Goal: Task Accomplishment & Management: Manage account settings

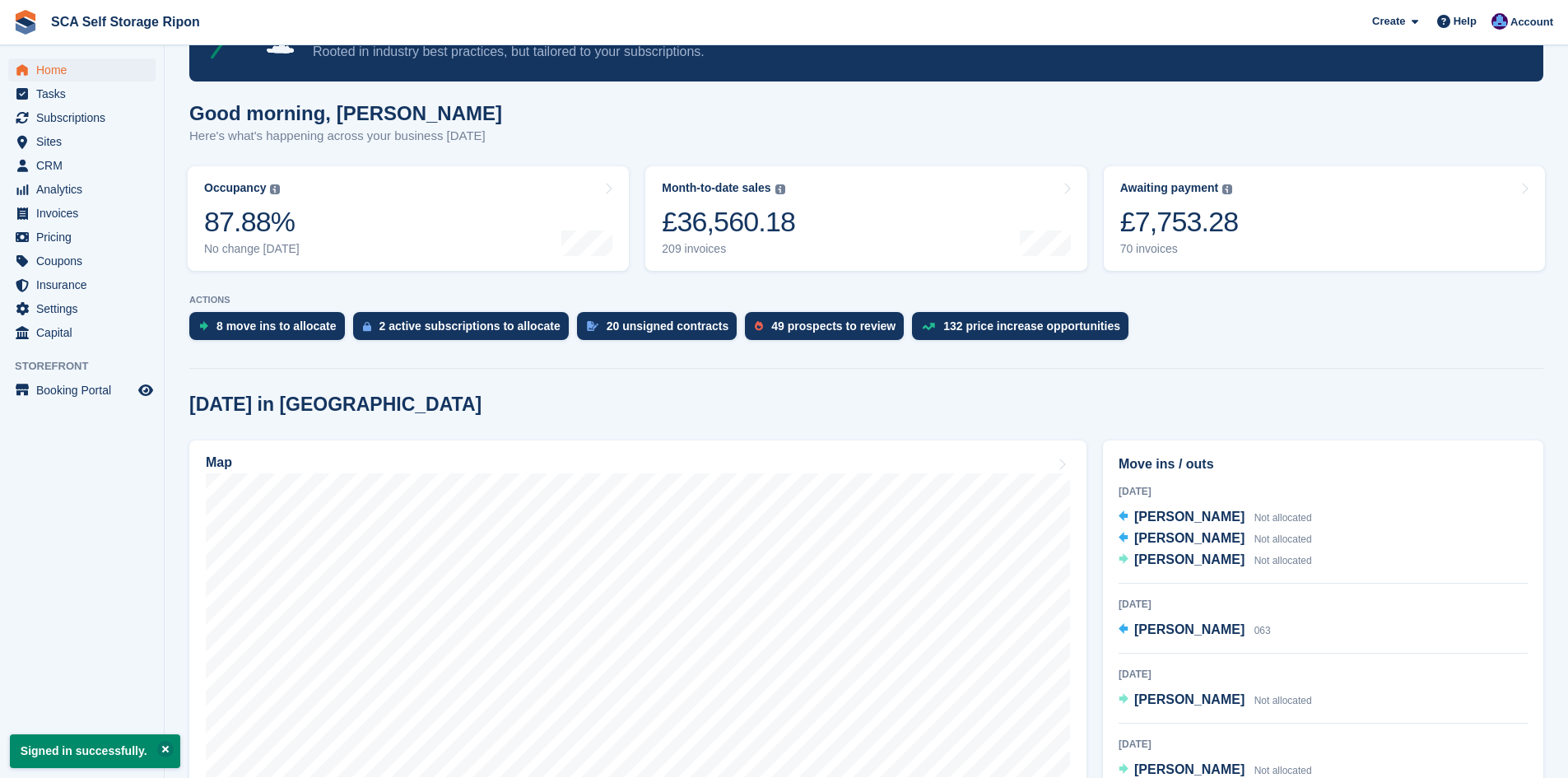
scroll to position [144, 0]
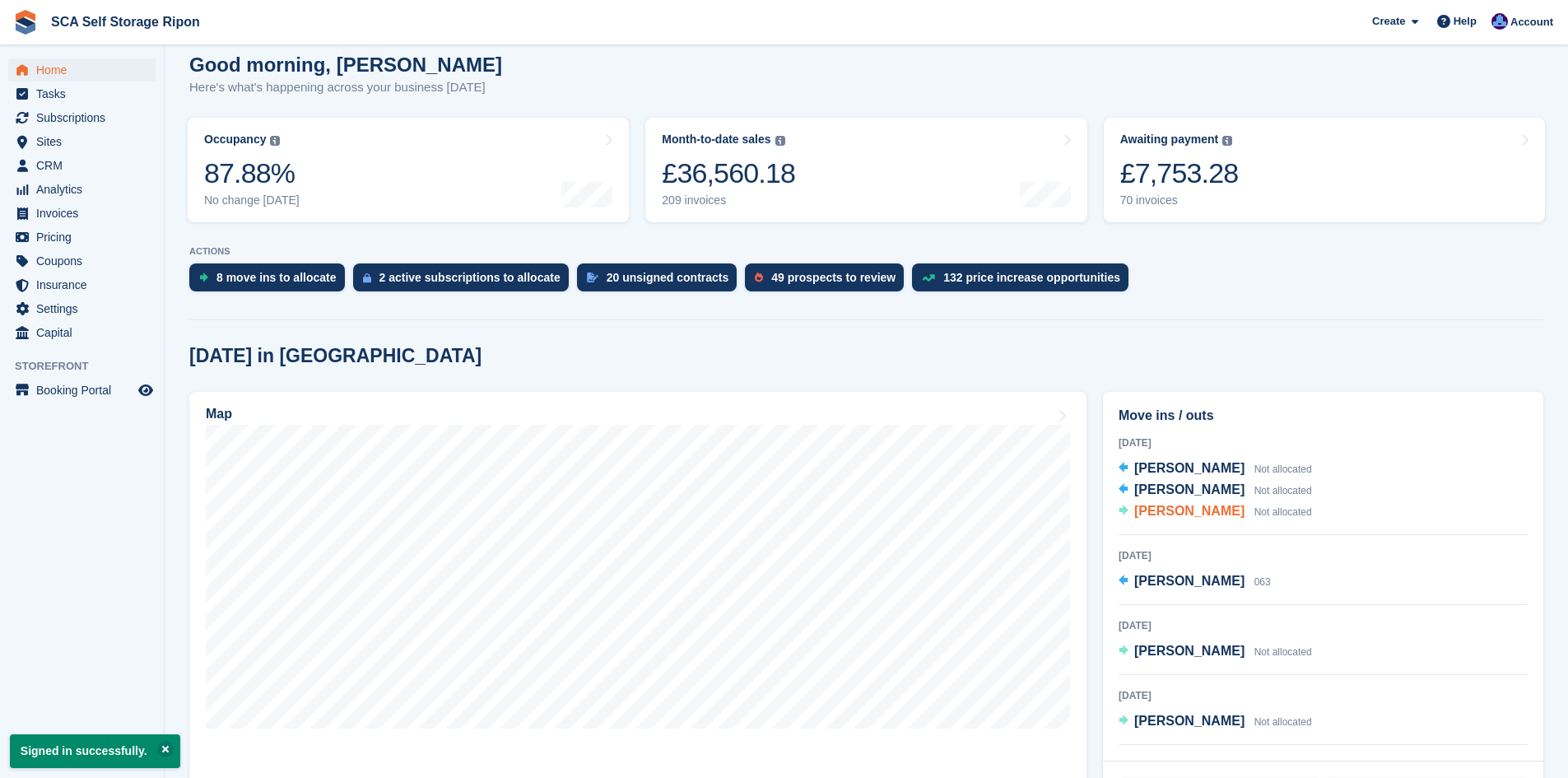
click at [1142, 511] on span "[PERSON_NAME]" at bounding box center [1189, 510] width 111 height 14
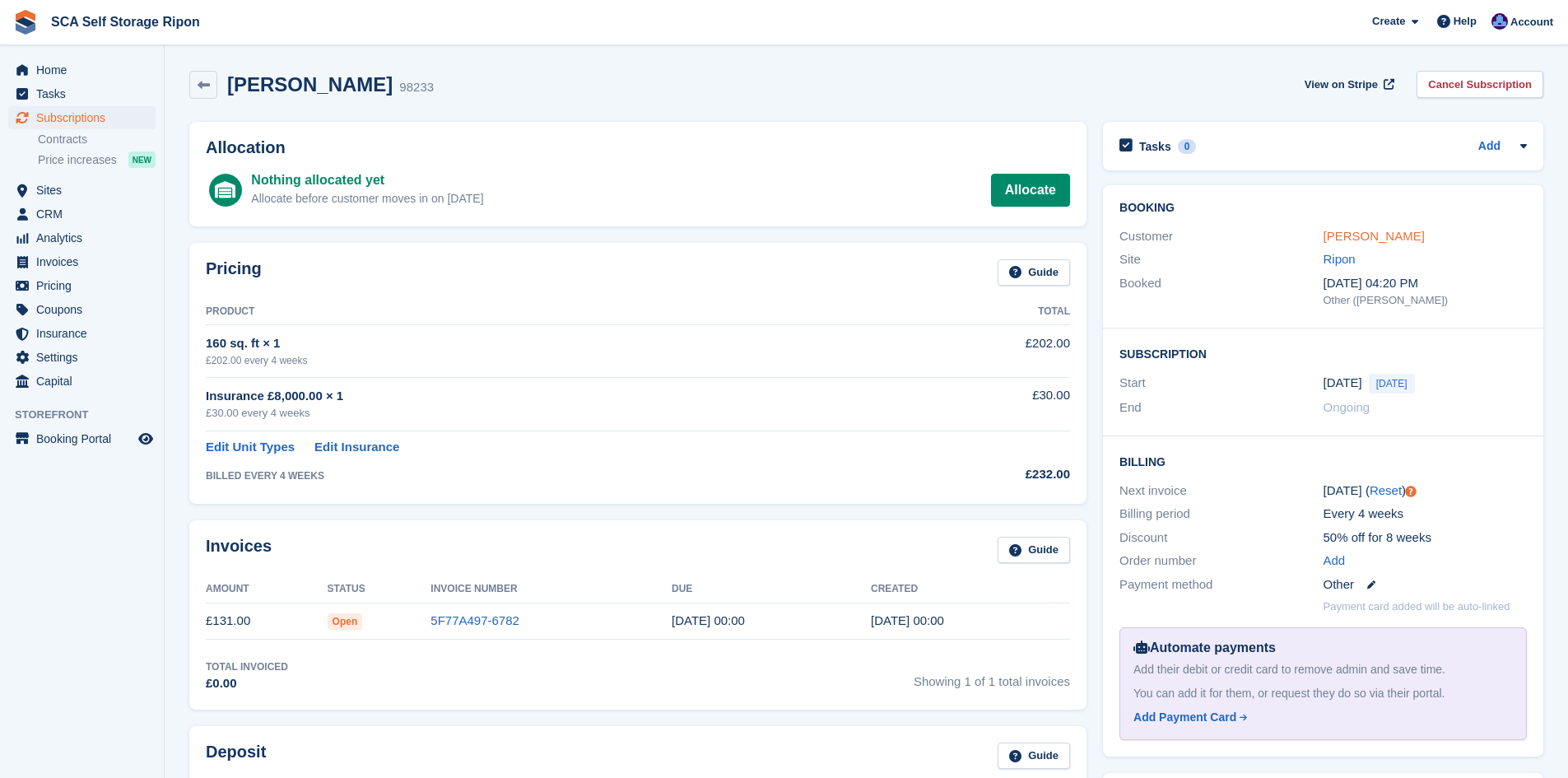
click at [1340, 243] on link "[PERSON_NAME]" at bounding box center [1373, 236] width 102 height 14
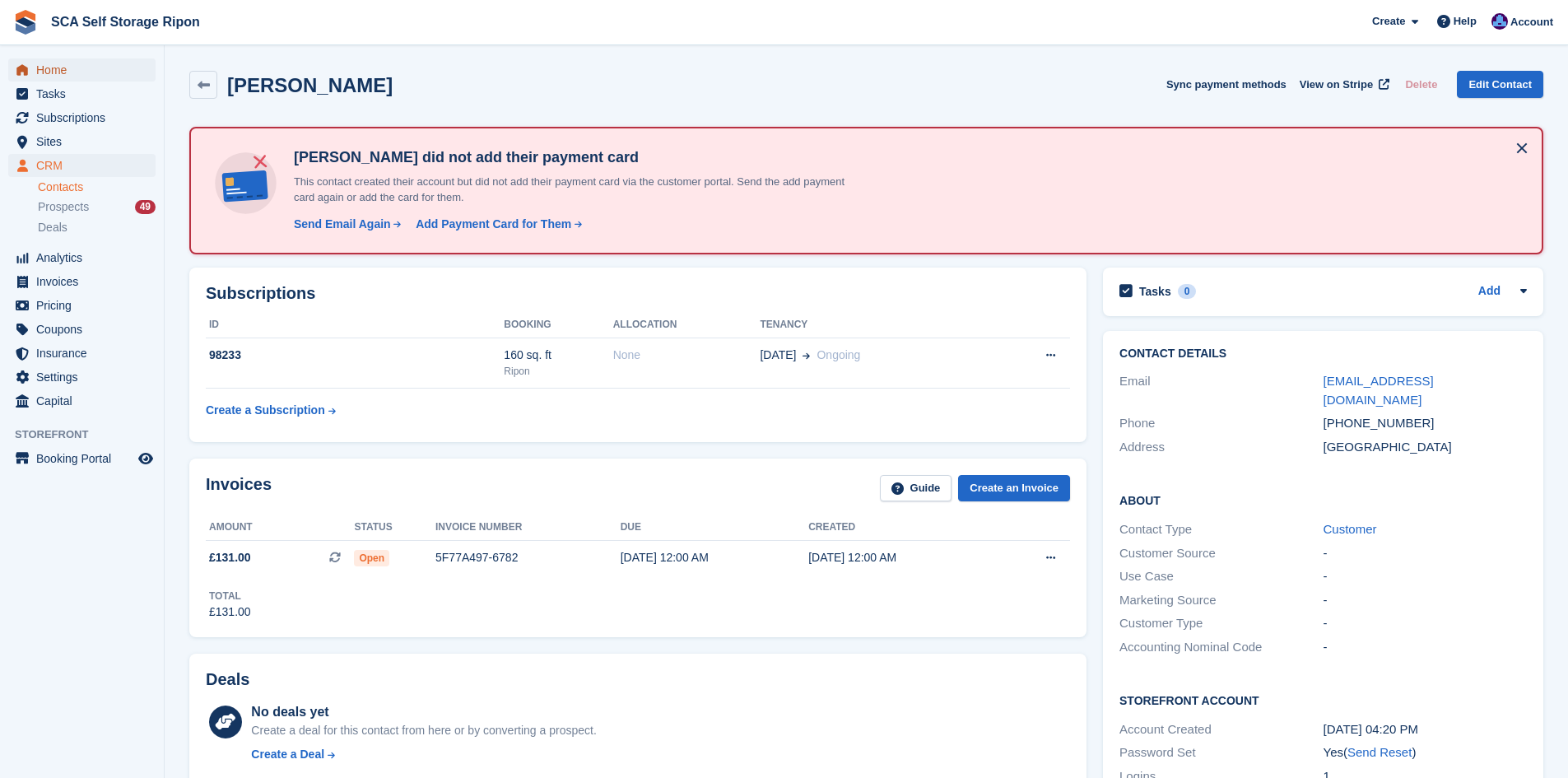
click at [82, 73] on span "Home" at bounding box center [86, 69] width 99 height 23
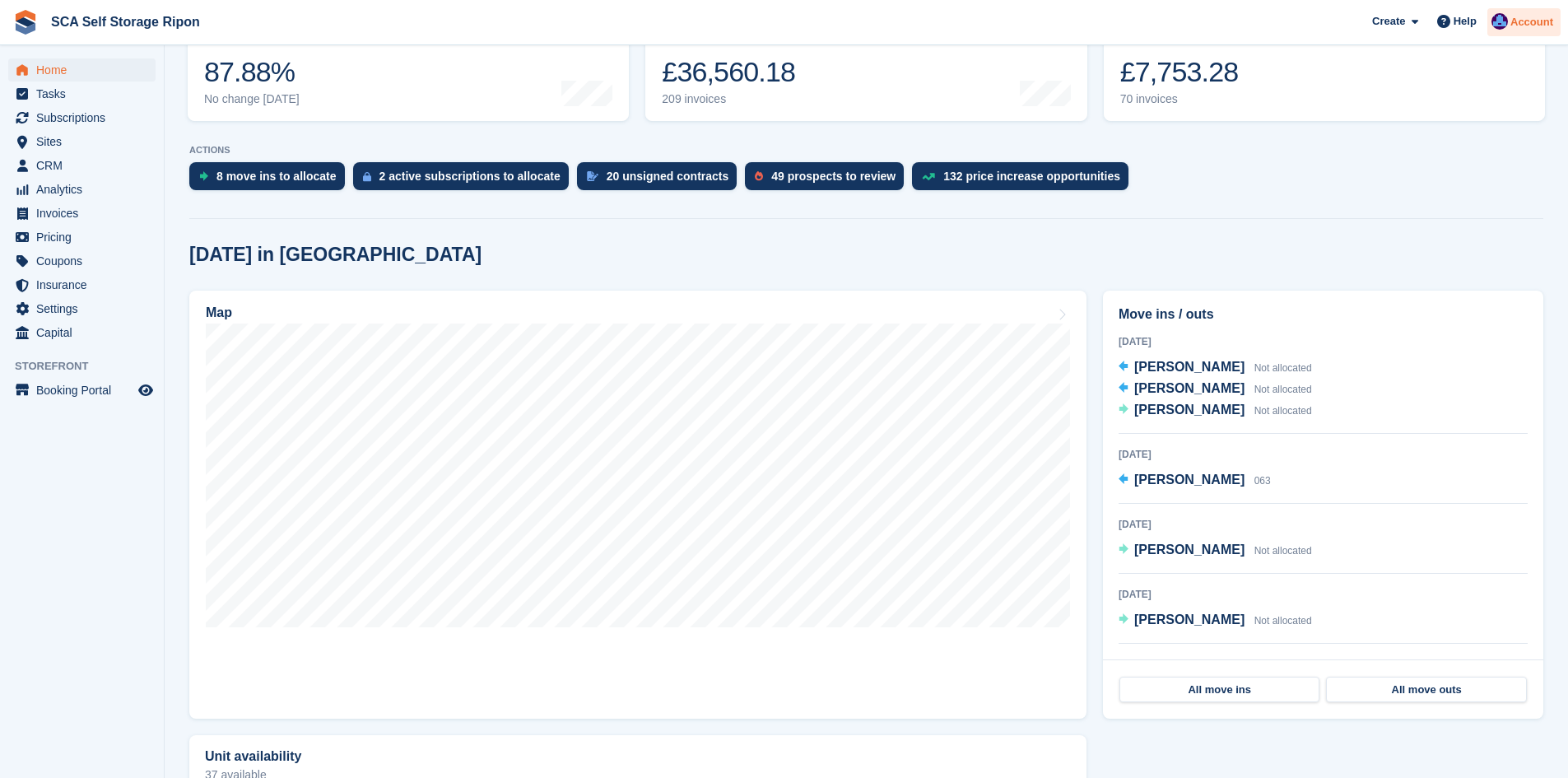
scroll to position [82, 0]
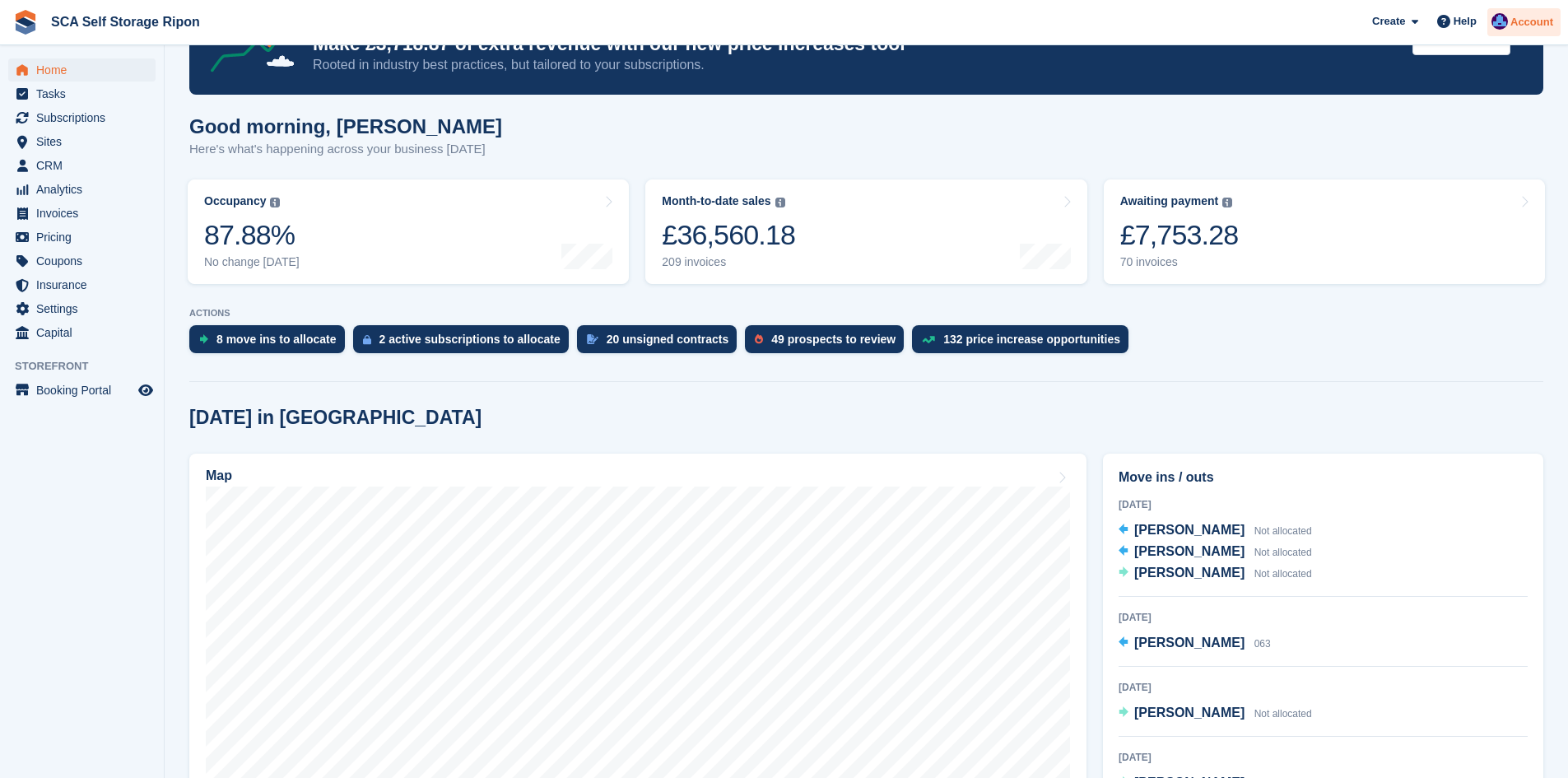
click at [1524, 30] on span "Account" at bounding box center [1530, 22] width 42 height 17
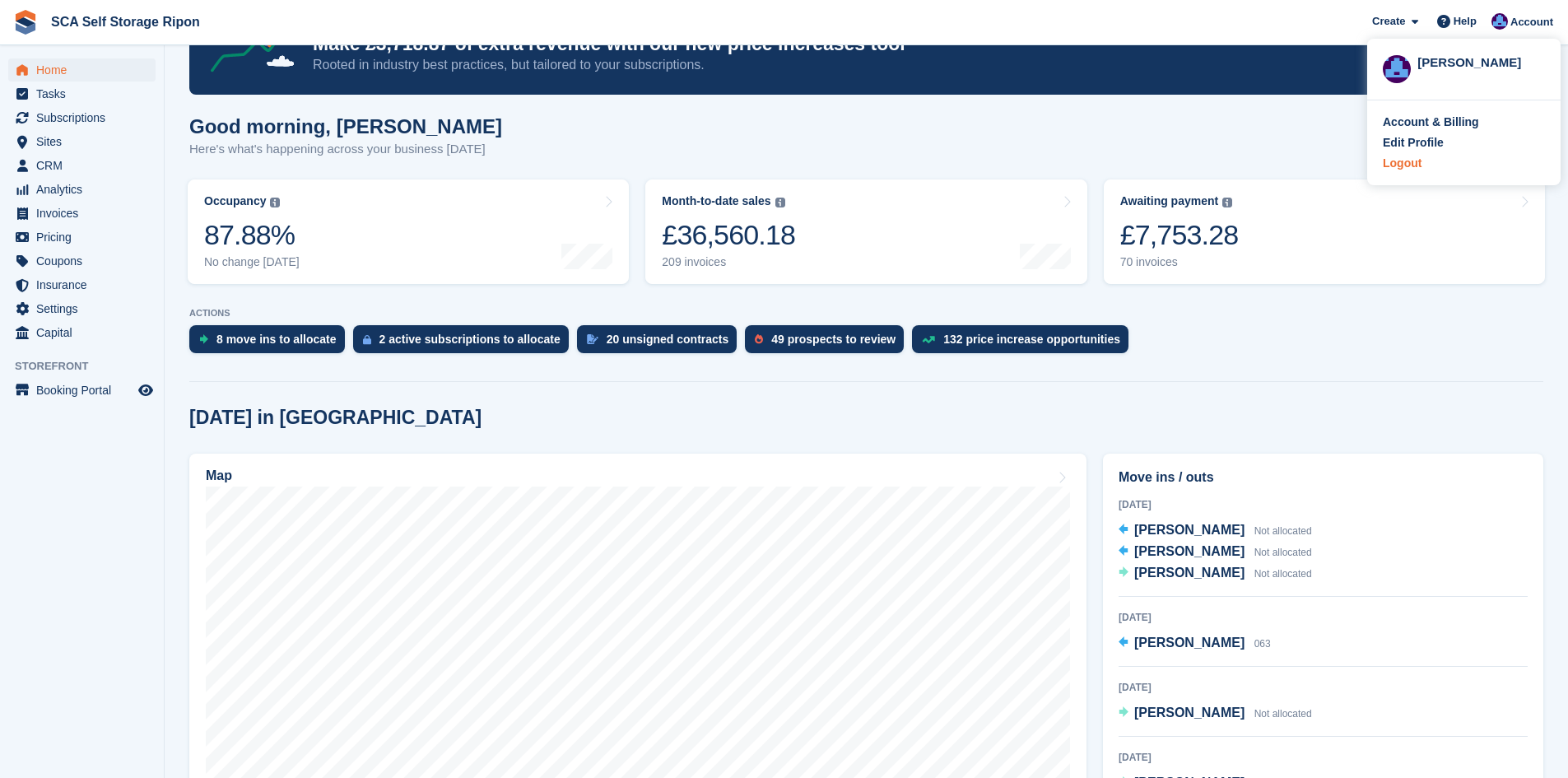
click at [1395, 165] on div "Logout" at bounding box center [1401, 164] width 39 height 18
